Goal: Task Accomplishment & Management: Manage account settings

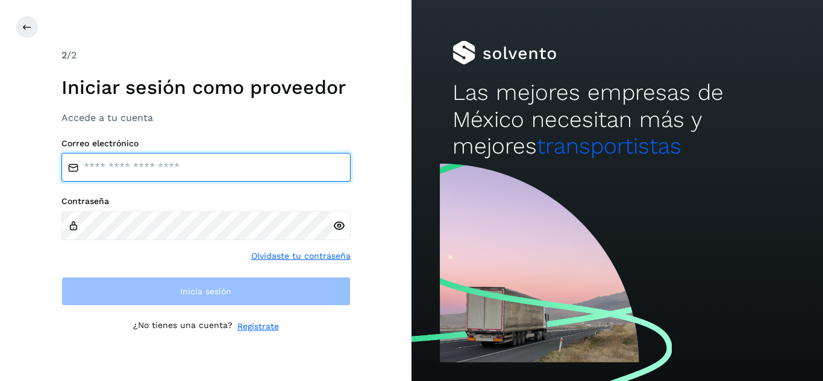
click at [135, 156] on input "email" at bounding box center [205, 167] width 289 height 29
type input "**********"
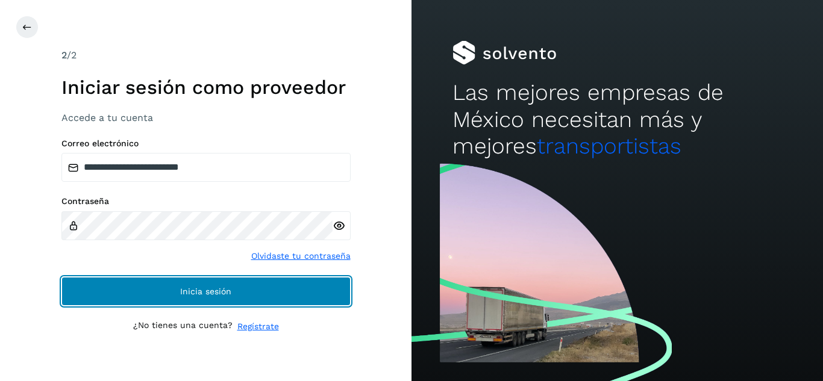
click at [238, 295] on button "Inicia sesión" at bounding box center [205, 291] width 289 height 29
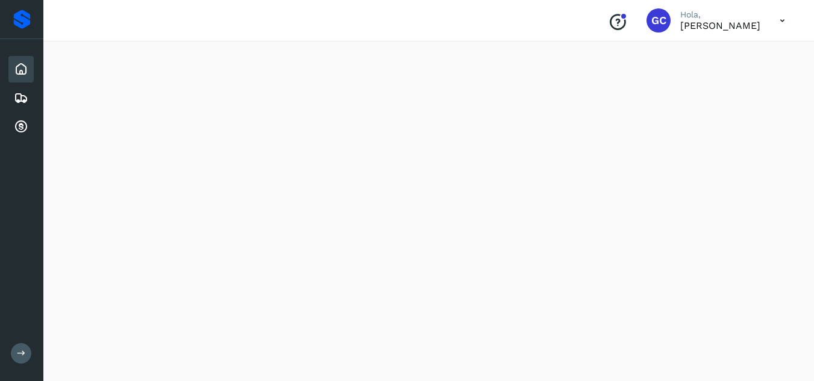
scroll to position [100, 0]
click at [22, 117] on div "Cuentas por cobrar" at bounding box center [20, 127] width 25 height 27
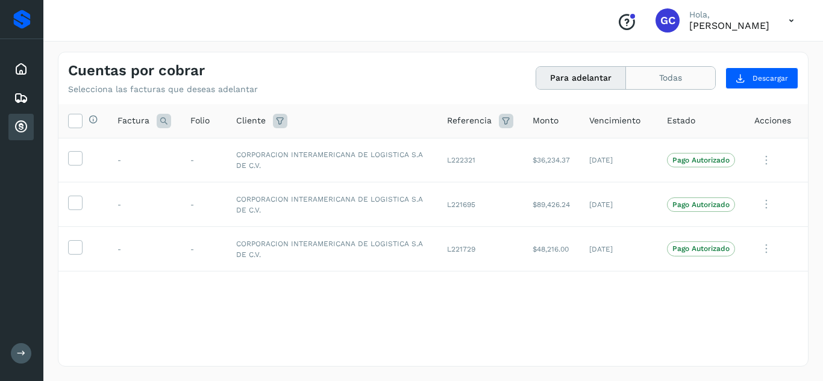
click at [681, 84] on button "Todas" at bounding box center [670, 78] width 89 height 22
